Goal: Task Accomplishment & Management: Manage account settings

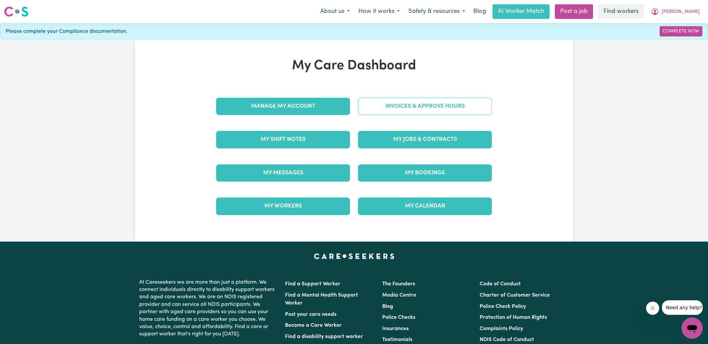
click at [382, 109] on link "Invoices & Approve Hours" at bounding box center [425, 106] width 134 height 17
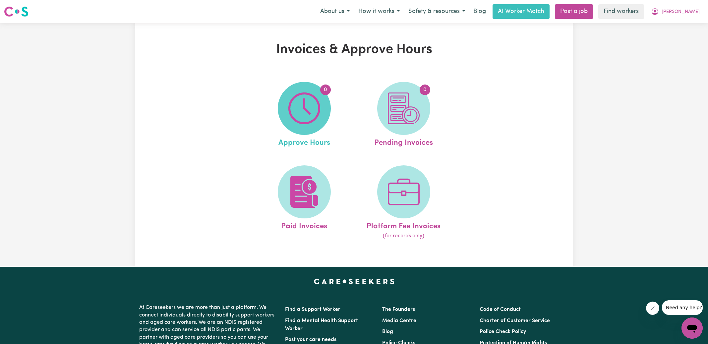
click at [320, 108] on span "0" at bounding box center [304, 108] width 53 height 53
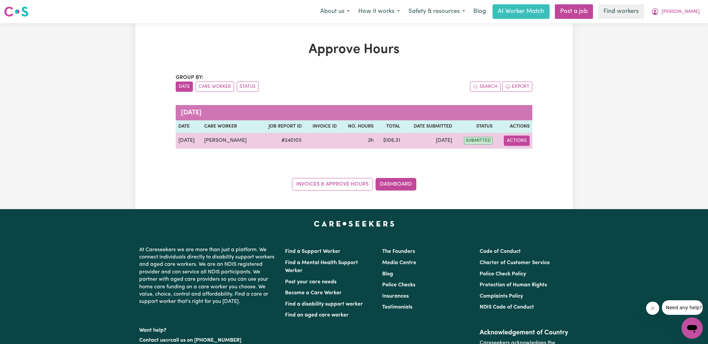
click at [518, 139] on button "Actions" at bounding box center [517, 141] width 26 height 10
click at [526, 153] on link "View Job Report" at bounding box center [533, 155] width 57 height 13
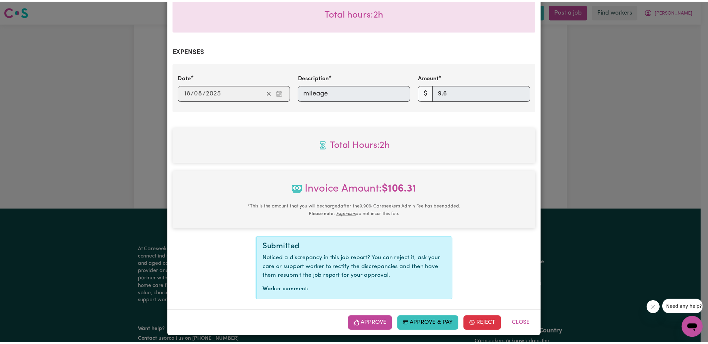
scroll to position [215, 0]
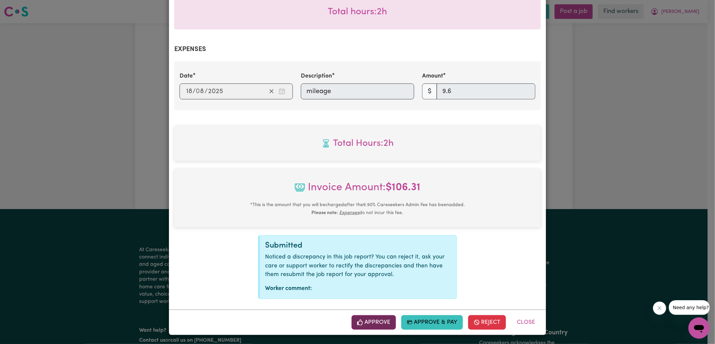
click at [371, 317] on button "Approve" at bounding box center [374, 322] width 44 height 15
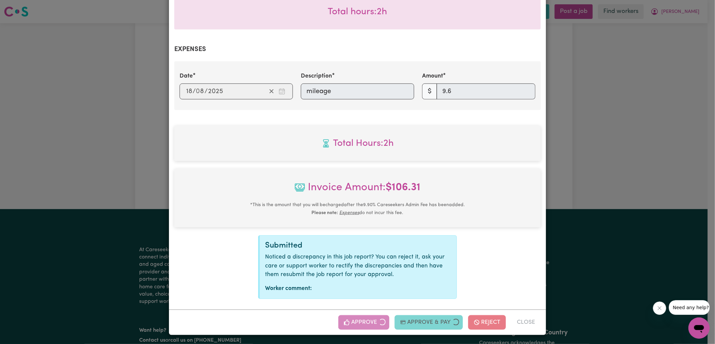
click at [591, 179] on div "Job Report # 240105 - [PERSON_NAME] Summary Job report # 240105 Client name: [P…" at bounding box center [357, 172] width 715 height 344
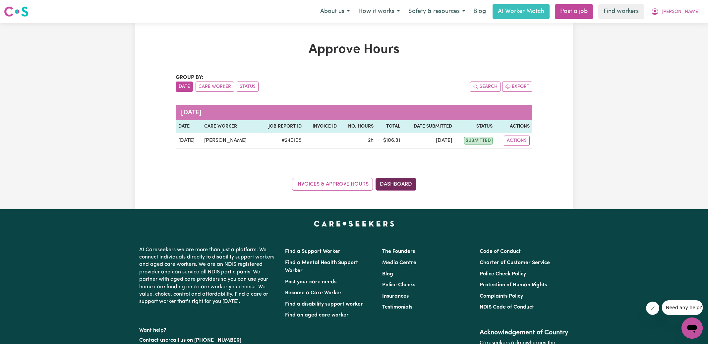
click at [404, 181] on link "Dashboard" at bounding box center [395, 184] width 41 height 13
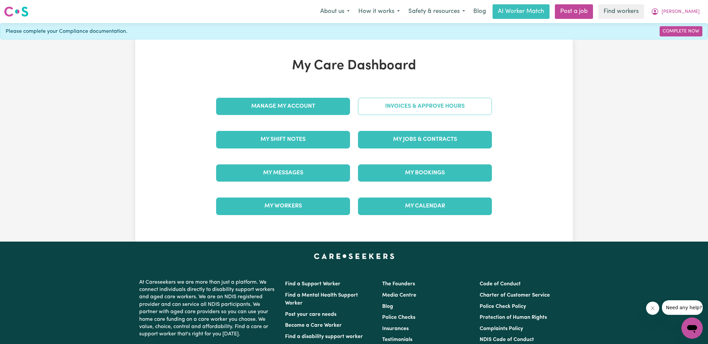
click at [410, 106] on link "Invoices & Approve Hours" at bounding box center [425, 106] width 134 height 17
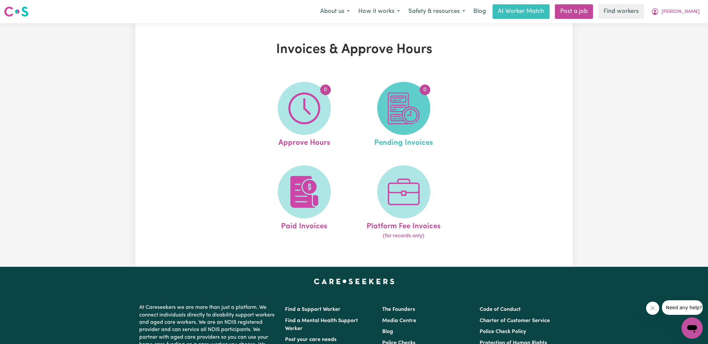
click at [410, 109] on img at bounding box center [404, 108] width 32 height 32
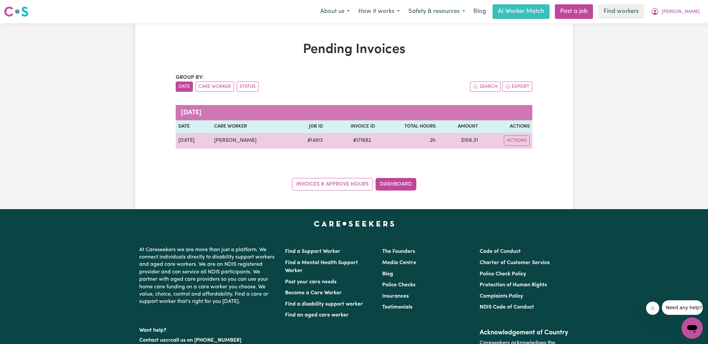
click at [357, 142] on span "# 171682" at bounding box center [362, 141] width 26 height 8
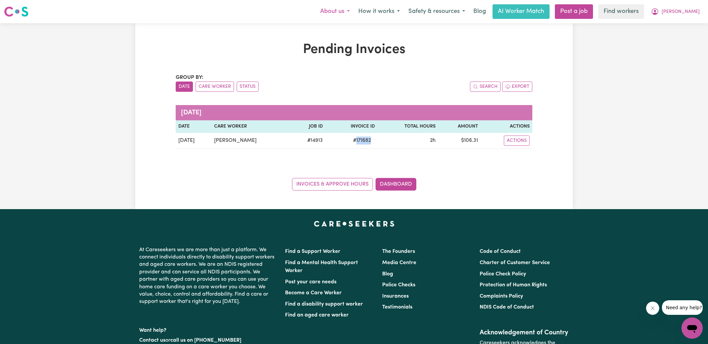
copy span "171682"
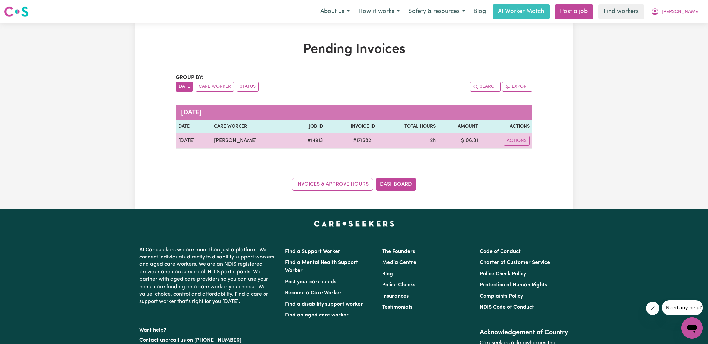
click at [465, 141] on td "$ 106.31" at bounding box center [459, 141] width 42 height 16
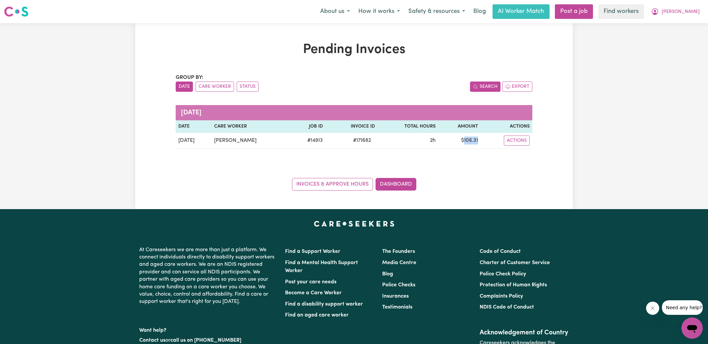
copy td "106.31"
drag, startPoint x: 679, startPoint y: 10, endPoint x: 679, endPoint y: 16, distance: 6.3
click at [659, 10] on icon "My Account" at bounding box center [655, 12] width 8 height 8
click at [674, 38] on link "Logout" at bounding box center [677, 38] width 52 height 13
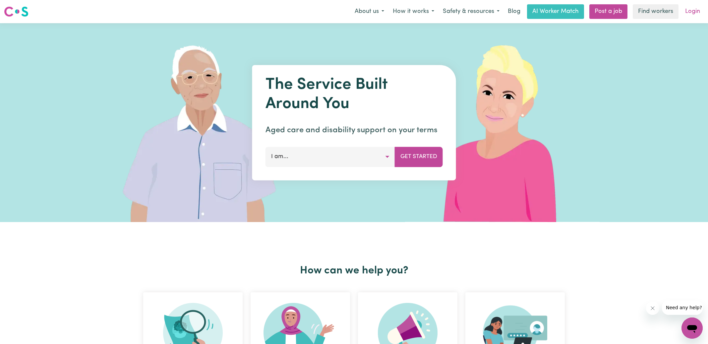
click at [691, 11] on link "Login" at bounding box center [692, 11] width 23 height 15
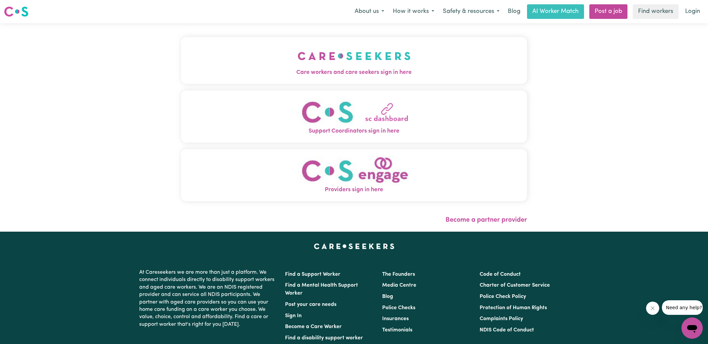
click at [300, 67] on img "Care workers and care seekers sign in here" at bounding box center [354, 56] width 113 height 25
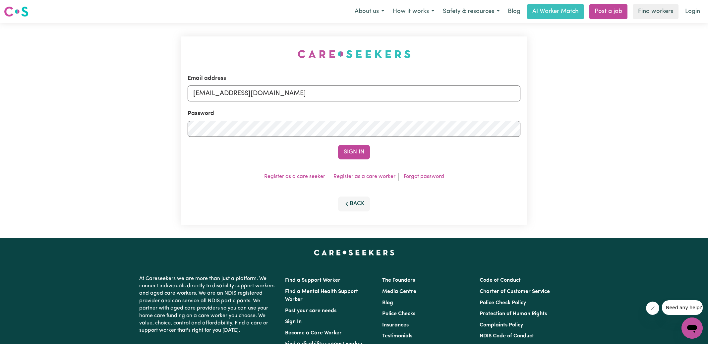
click at [219, 53] on div "Email address [EMAIL_ADDRESS][DOMAIN_NAME] Password Sign In Register as a care …" at bounding box center [354, 130] width 354 height 215
drag, startPoint x: 227, startPoint y: 92, endPoint x: 660, endPoint y: 163, distance: 438.8
click at [660, 163] on div "Email address [EMAIL_ADDRESS][DOMAIN_NAME] Password Sign In Register as a care …" at bounding box center [354, 130] width 708 height 215
click at [262, 95] on input "superuser~elziabeth" at bounding box center [354, 93] width 333 height 16
drag, startPoint x: 227, startPoint y: 93, endPoint x: 506, endPoint y: 94, distance: 279.3
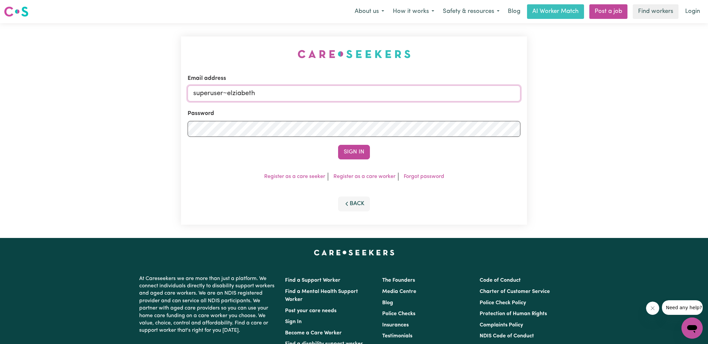
click at [506, 94] on input "superuser~elziabeth" at bounding box center [354, 93] width 333 height 16
type input "[EMAIL_ADDRESS][DOMAIN_NAME]"
click at [338, 145] on button "Sign In" at bounding box center [354, 152] width 32 height 15
